Goal: Transaction & Acquisition: Purchase product/service

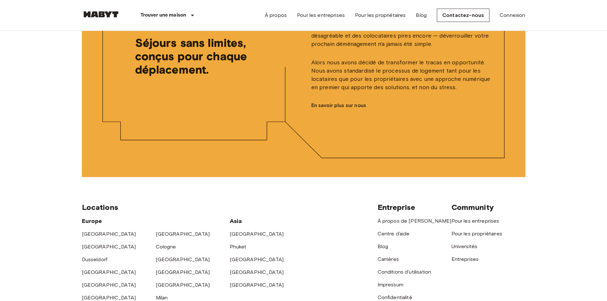
scroll to position [1720, 0]
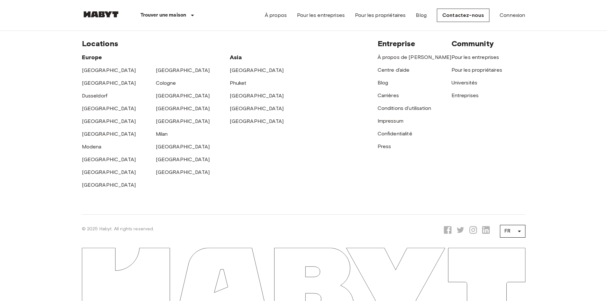
click at [87, 164] on div "[GEOGRAPHIC_DATA]" at bounding box center [119, 170] width 74 height 13
click at [89, 163] on div "[GEOGRAPHIC_DATA]" at bounding box center [119, 157] width 74 height 13
click at [89, 162] on link "[GEOGRAPHIC_DATA]" at bounding box center [109, 160] width 54 height 6
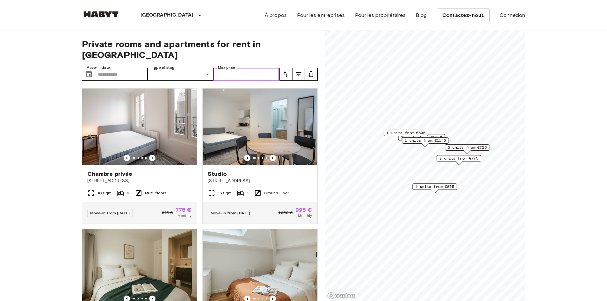
click at [239, 68] on input "Max price" at bounding box center [247, 74] width 66 height 13
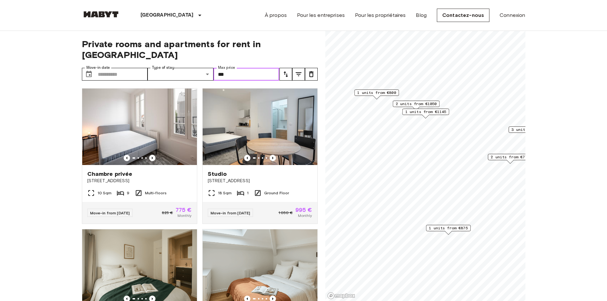
type input "***"
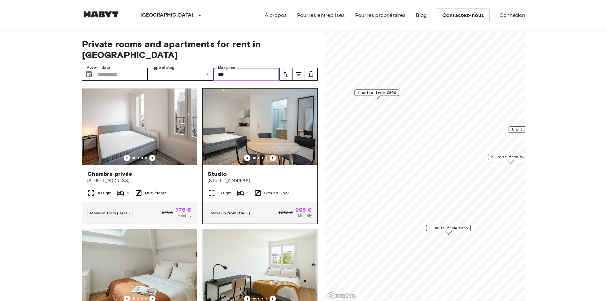
click at [246, 136] on img at bounding box center [260, 127] width 115 height 77
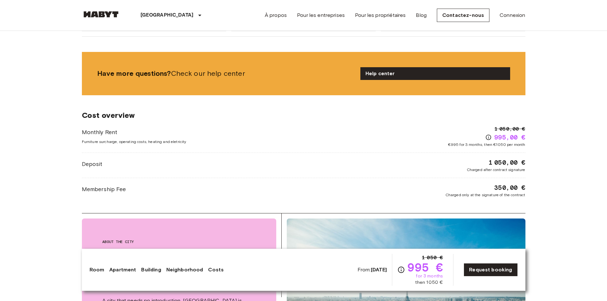
scroll to position [599, 0]
